Goal: Check status: Check status

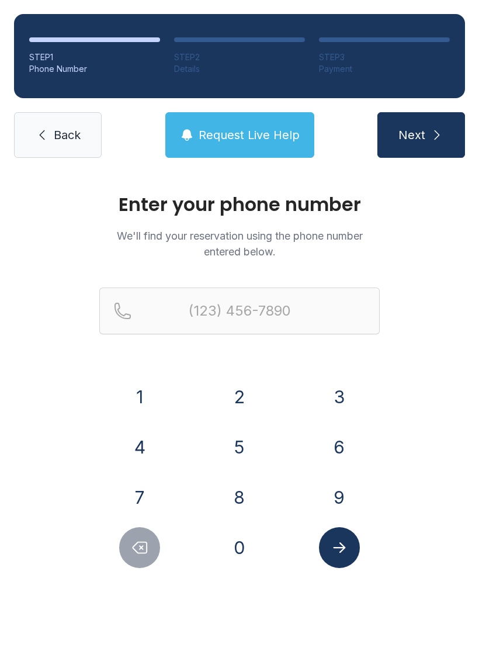
click at [149, 493] on button "7" at bounding box center [139, 497] width 41 height 41
click at [242, 545] on button "0" at bounding box center [239, 547] width 41 height 41
click at [346, 439] on button "6" at bounding box center [339, 447] width 41 height 41
click at [248, 489] on button "8" at bounding box center [239, 497] width 41 height 41
click at [238, 399] on button "2" at bounding box center [239, 396] width 41 height 41
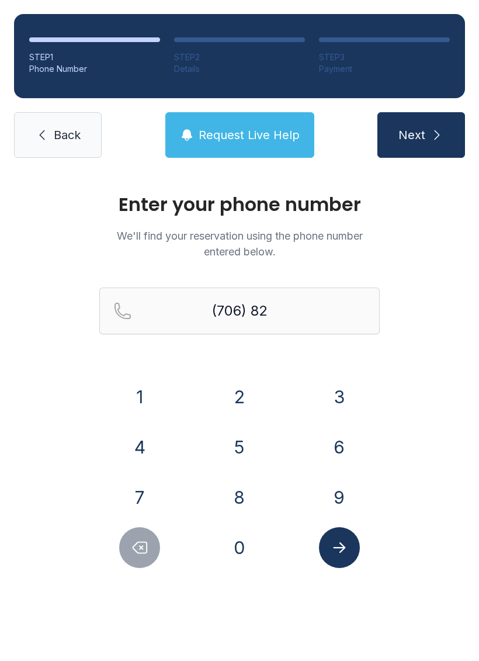
click at [235, 435] on button "5" at bounding box center [239, 447] width 41 height 41
click at [320, 502] on button "9" at bounding box center [339, 497] width 41 height 41
click at [148, 450] on button "4" at bounding box center [139, 447] width 41 height 41
click at [241, 449] on button "5" at bounding box center [239, 447] width 41 height 41
click at [238, 479] on button "8" at bounding box center [239, 497] width 41 height 41
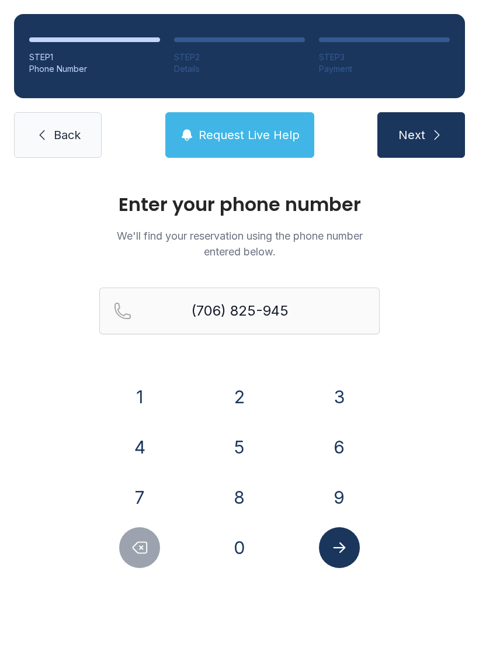
type input "[PHONE_NUMBER]"
click at [338, 547] on icon "Submit lookup form" at bounding box center [340, 548] width 18 height 18
